Goal: Task Accomplishment & Management: Manage account settings

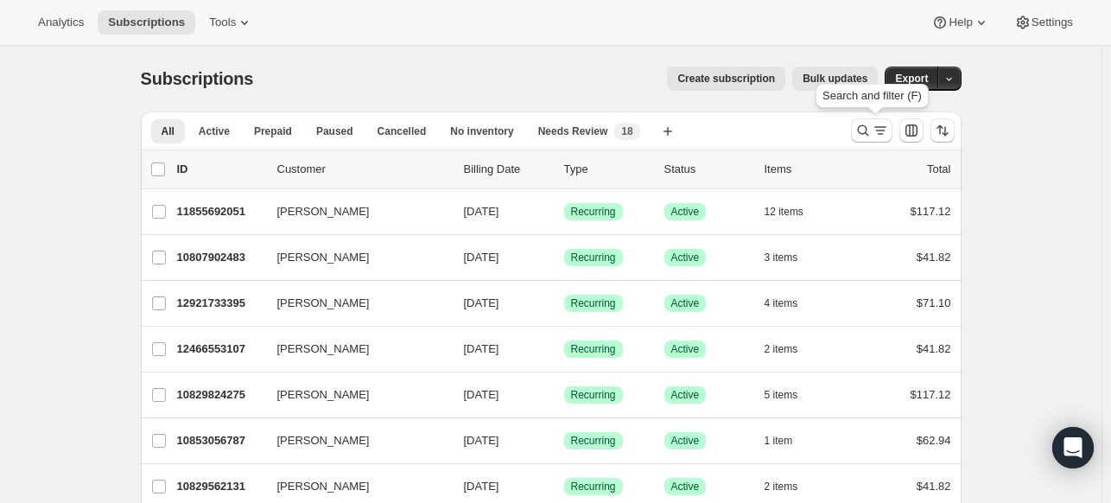
click at [861, 130] on icon "Search and filter results" at bounding box center [862, 130] width 11 height 11
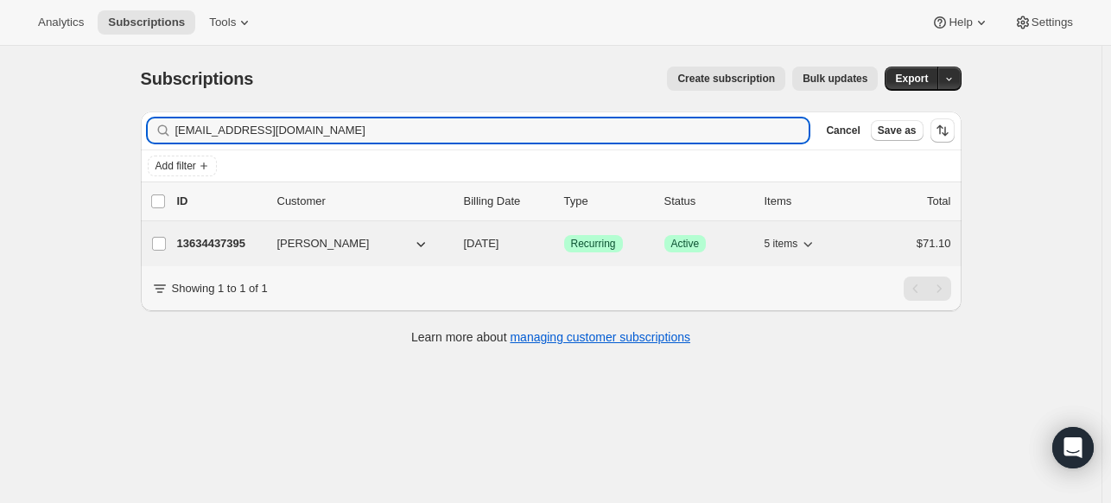
type input "[EMAIL_ADDRESS][DOMAIN_NAME]"
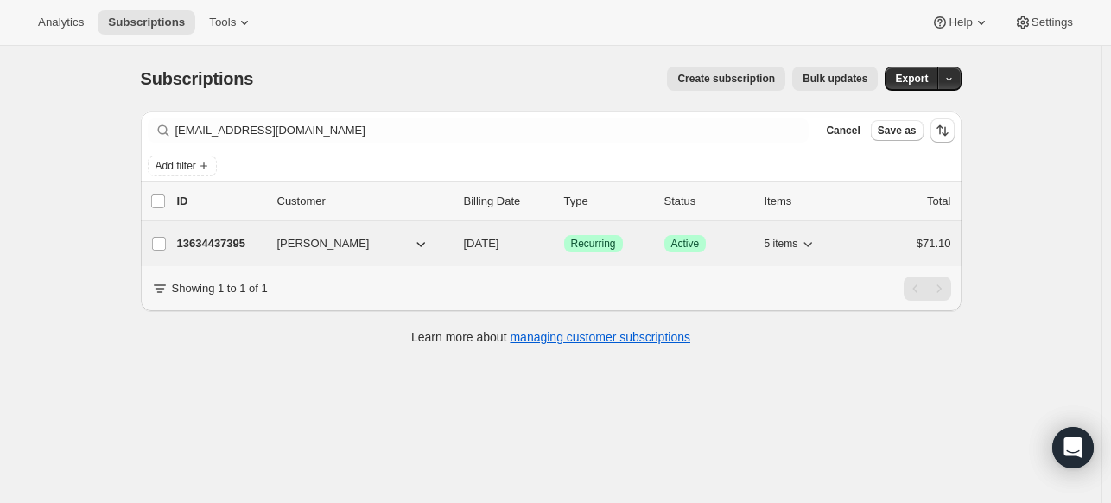
click at [250, 237] on p "13634437395" at bounding box center [220, 243] width 86 height 17
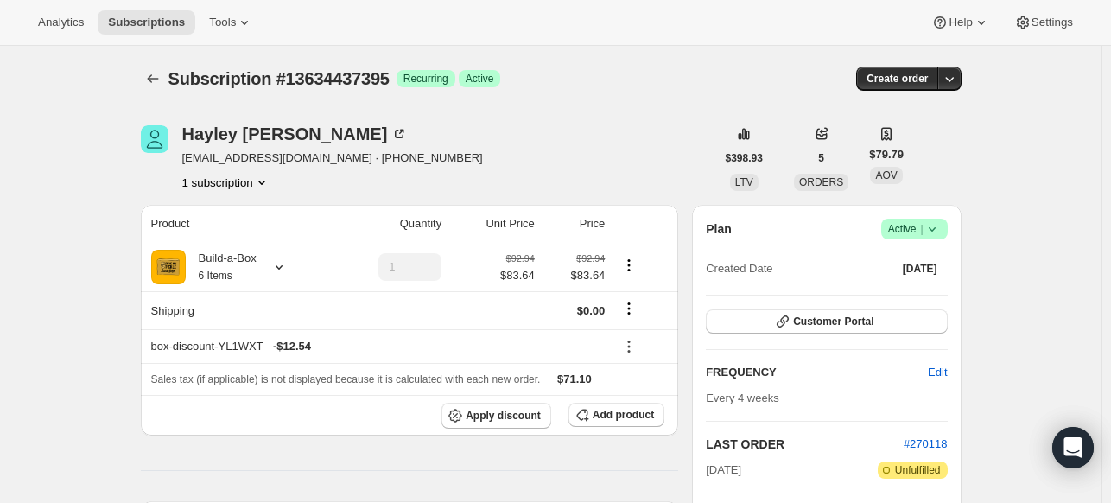
click at [947, 226] on span "Success Active |" at bounding box center [914, 229] width 67 height 21
click at [923, 296] on span "Cancel subscription" at bounding box center [912, 291] width 98 height 13
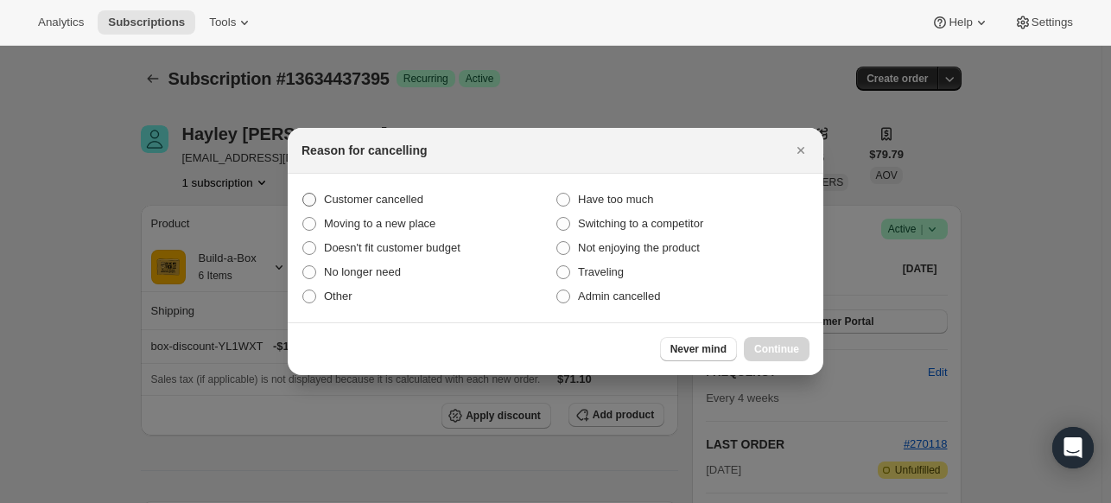
click at [346, 209] on label "Customer cancelled" at bounding box center [429, 200] width 254 height 24
click at [303, 194] on input "Customer cancelled" at bounding box center [302, 193] width 1 height 1
radio input "true"
click at [796, 353] on span "Continue" at bounding box center [776, 349] width 45 height 14
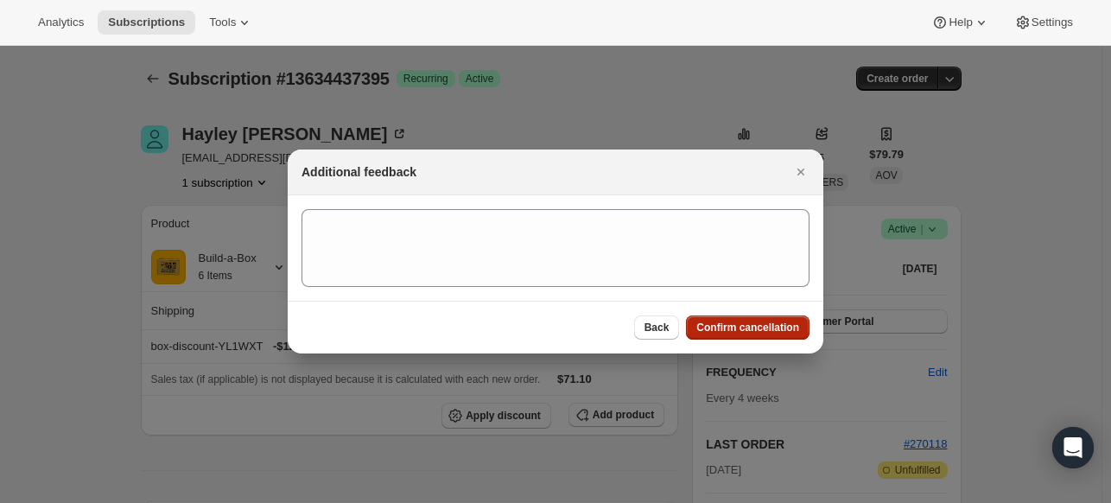
click at [785, 315] on button "Confirm cancellation" at bounding box center [748, 327] width 124 height 24
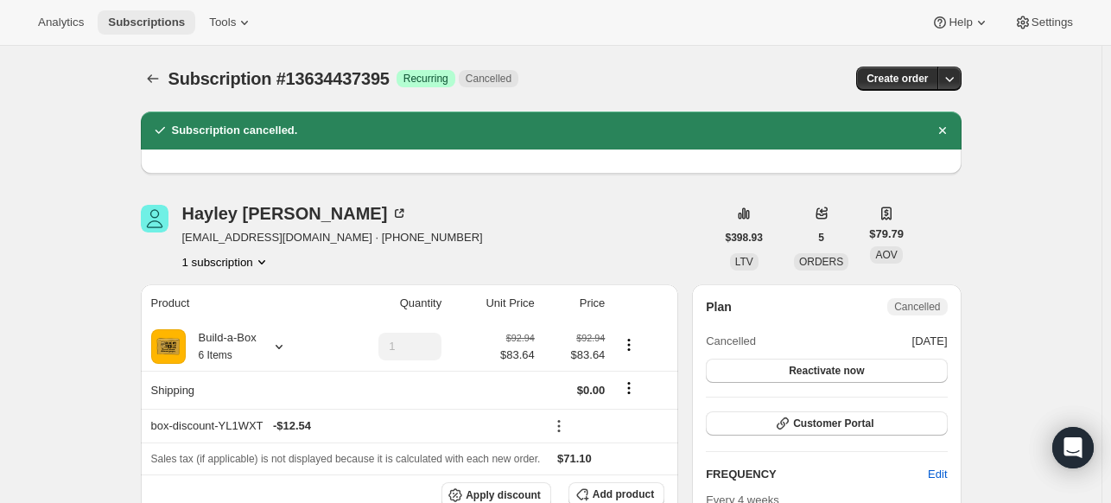
click at [124, 22] on span "Subscriptions" at bounding box center [146, 23] width 77 height 14
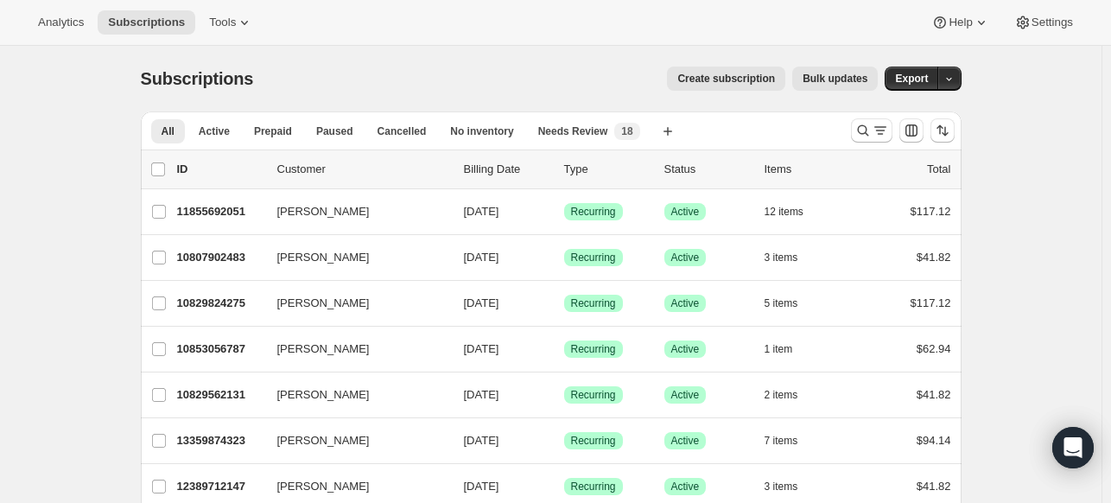
click at [853, 130] on div at bounding box center [903, 130] width 118 height 35
click at [863, 133] on icon "Search and filter results" at bounding box center [862, 130] width 11 height 11
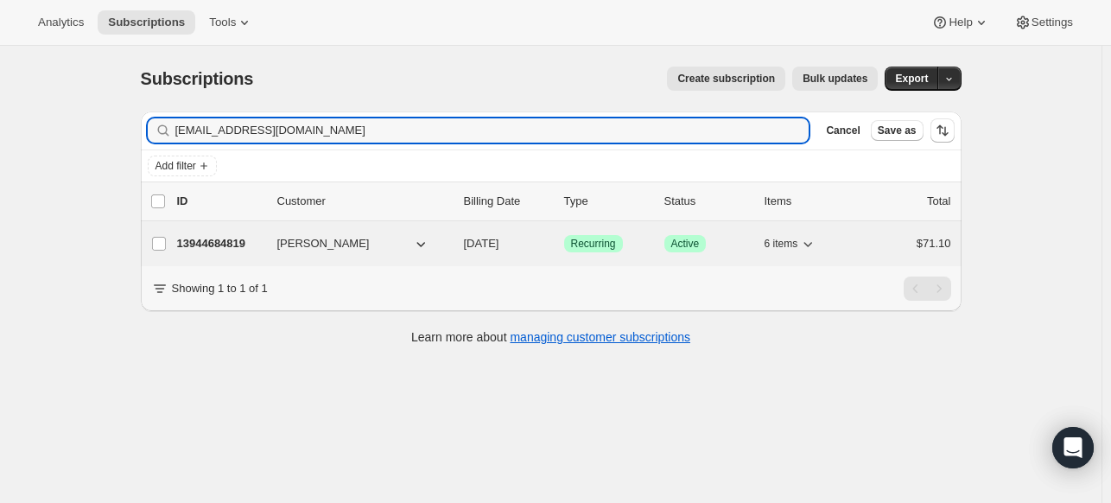
type input "[EMAIL_ADDRESS][DOMAIN_NAME]"
click at [232, 246] on p "13944684819" at bounding box center [220, 243] width 86 height 17
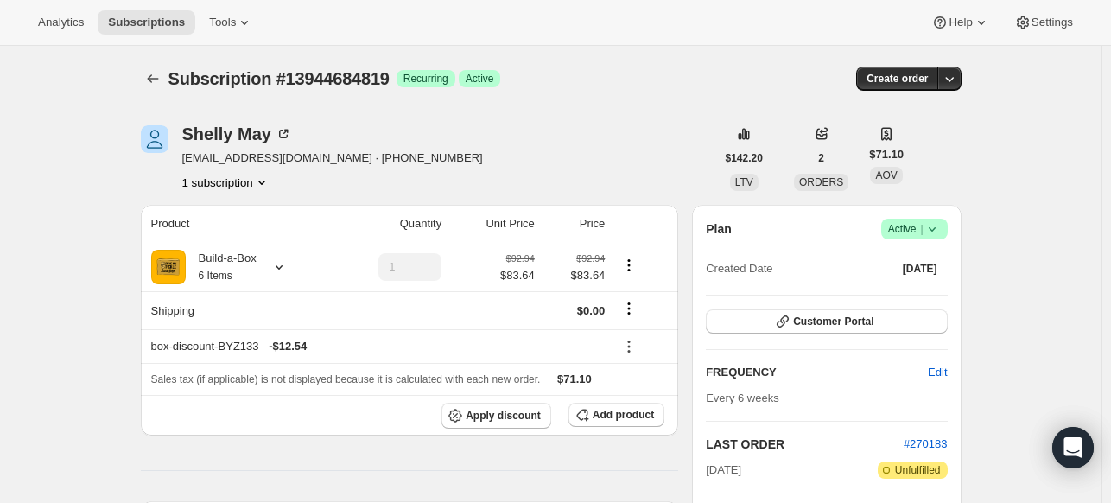
click at [948, 231] on span "Success Active |" at bounding box center [914, 229] width 67 height 21
click at [892, 293] on span "Cancel subscription" at bounding box center [912, 291] width 98 height 13
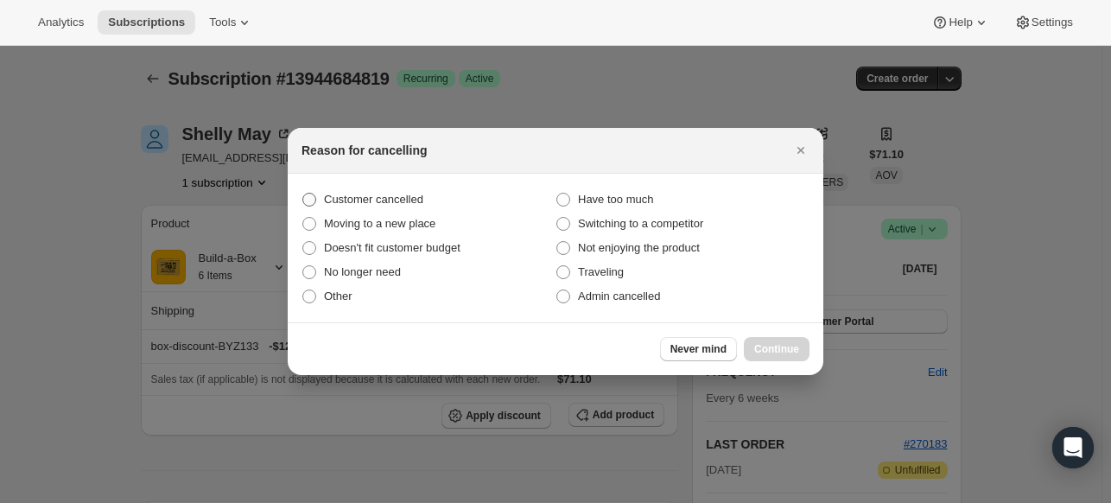
click at [423, 198] on span "Customer cancelled" at bounding box center [373, 199] width 99 height 13
click at [303, 194] on input "Customer cancelled" at bounding box center [302, 193] width 1 height 1
radio input "true"
click at [754, 345] on span "Continue" at bounding box center [776, 349] width 45 height 14
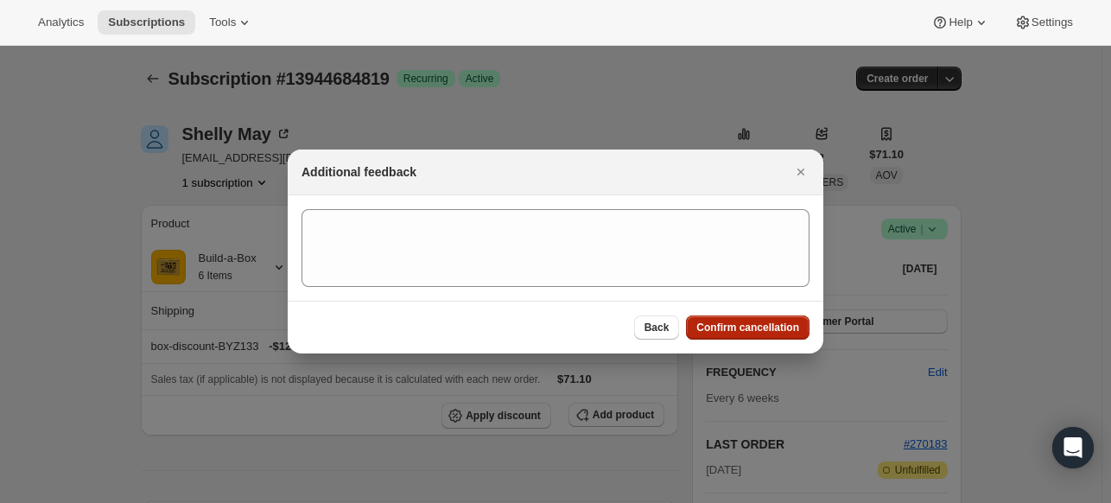
click at [757, 330] on span "Confirm cancellation" at bounding box center [747, 328] width 103 height 14
